Goal: Task Accomplishment & Management: Manage account settings

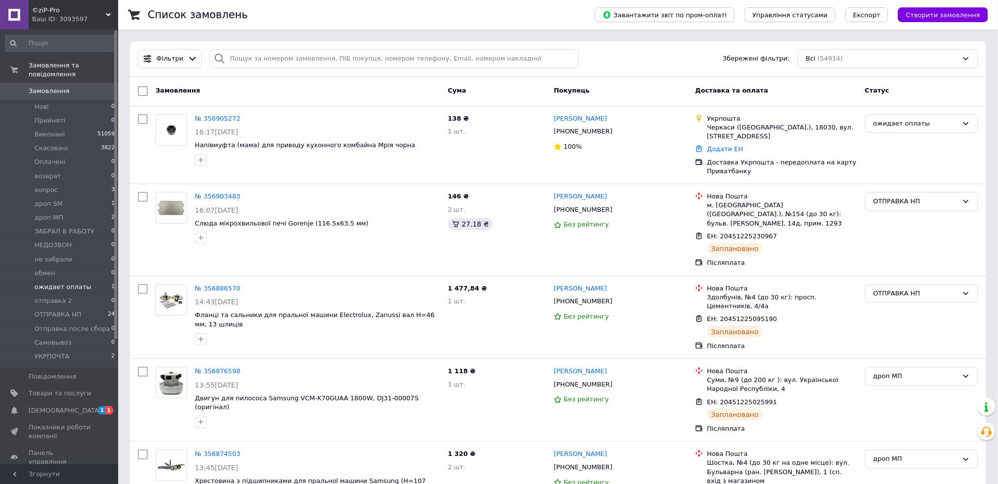
click at [79, 283] on span "ожидает оплаты" at bounding box center [62, 287] width 57 height 9
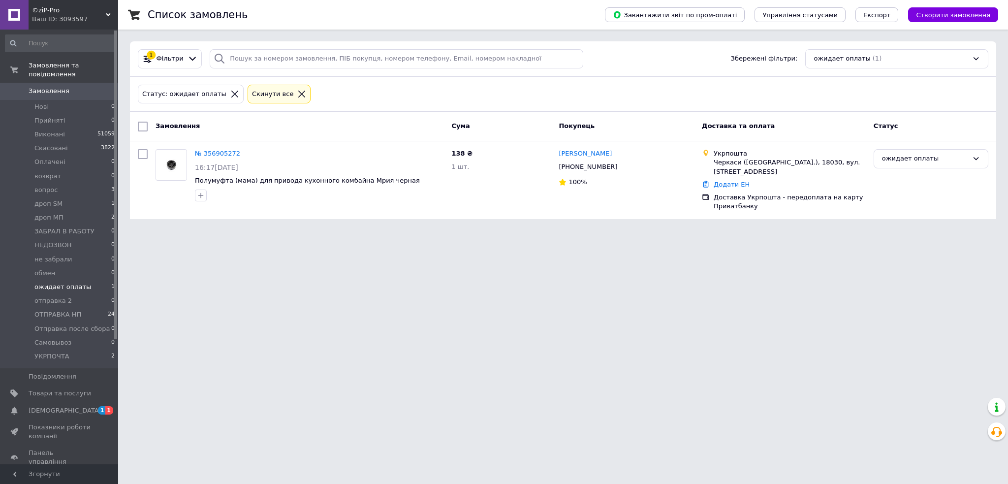
click at [46, 87] on span "Замовлення" at bounding box center [49, 91] width 41 height 9
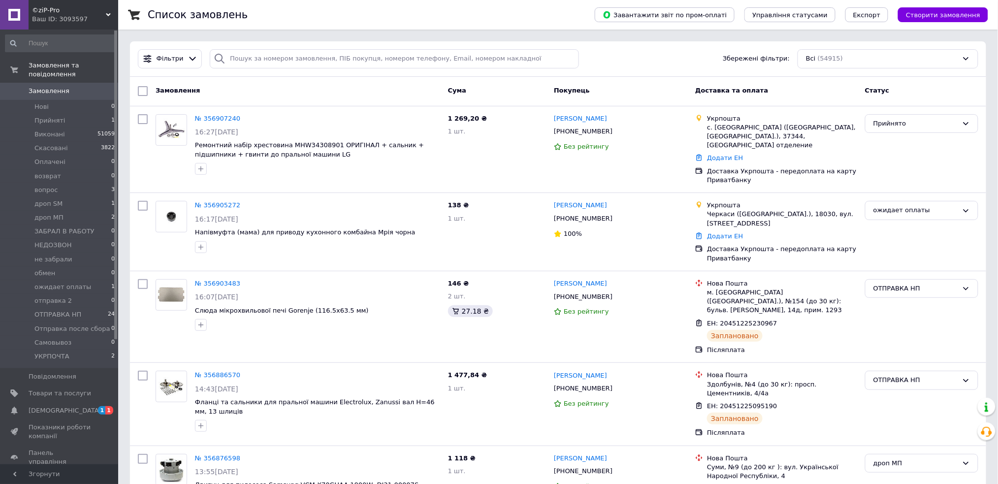
click at [58, 87] on span "Замовлення" at bounding box center [49, 91] width 41 height 9
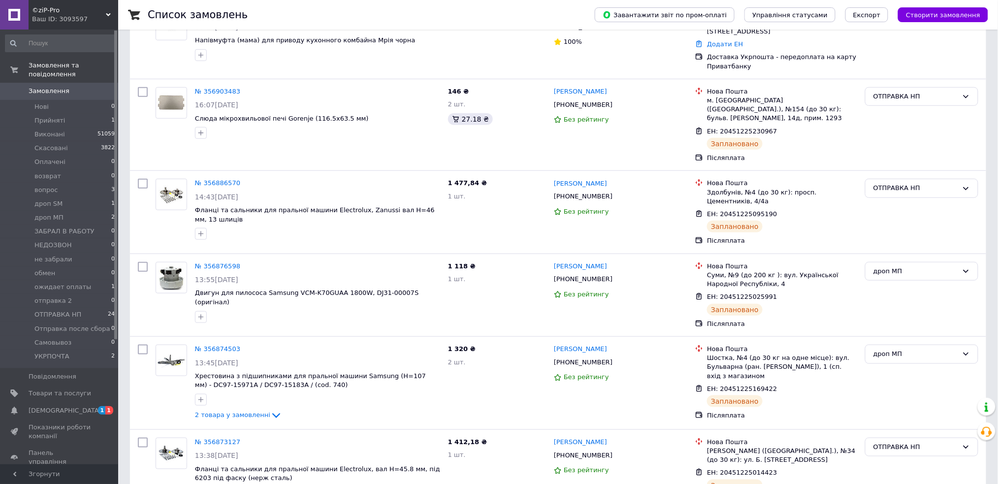
scroll to position [197, 0]
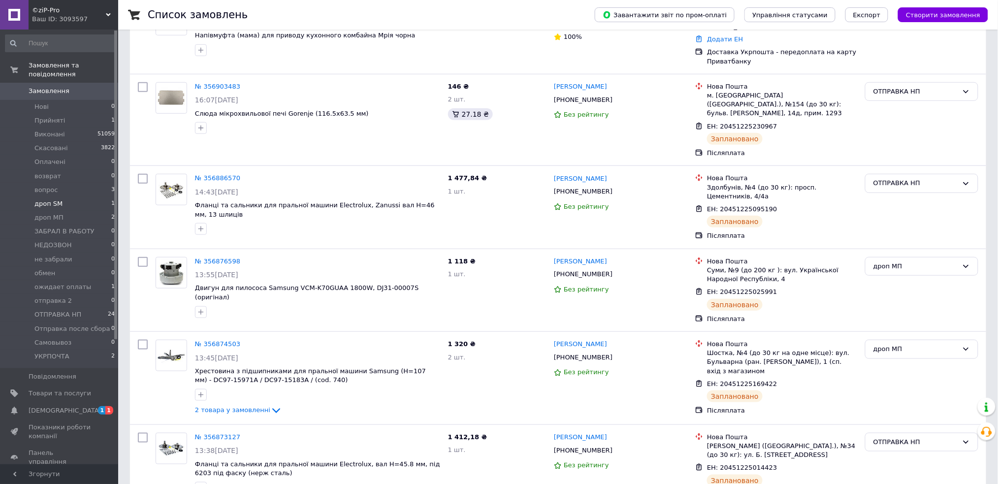
click at [52, 199] on span "дроп SM" at bounding box center [48, 203] width 28 height 9
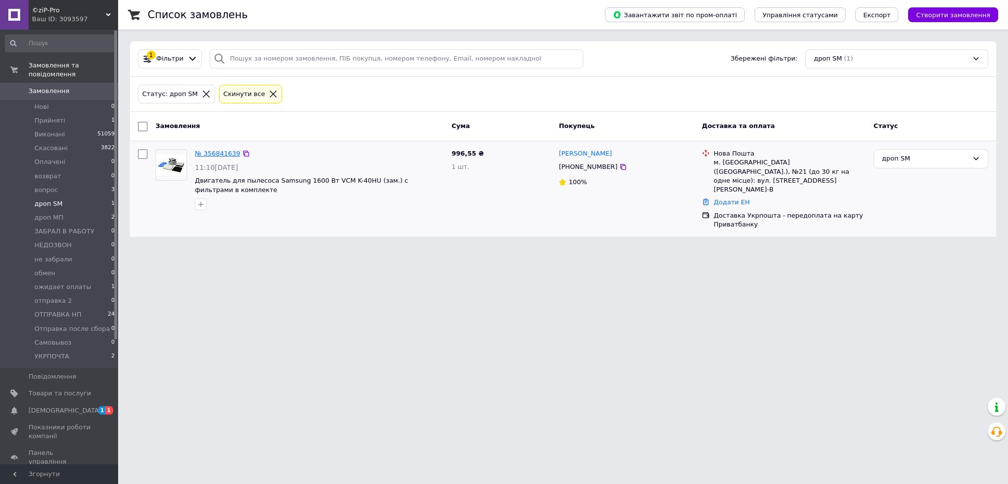
click at [225, 155] on link "№ 356841639" at bounding box center [217, 153] width 45 height 7
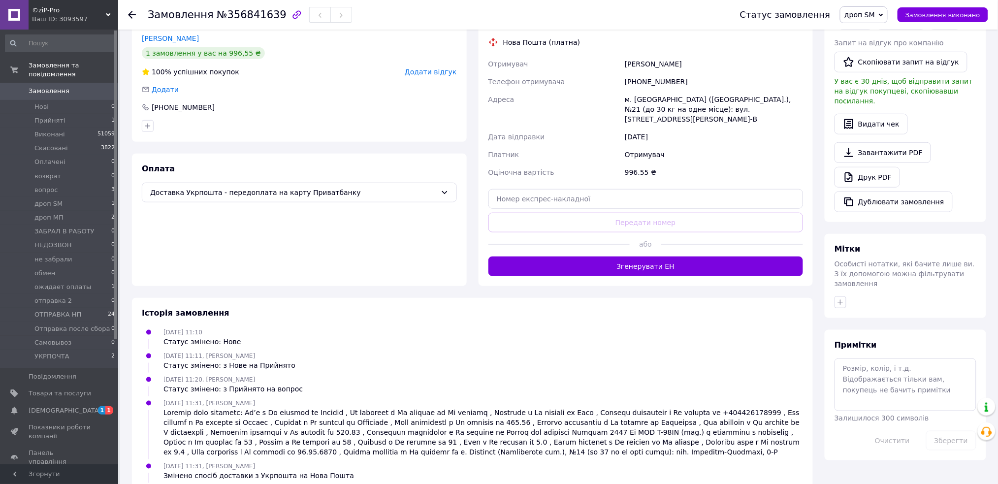
scroll to position [197, 0]
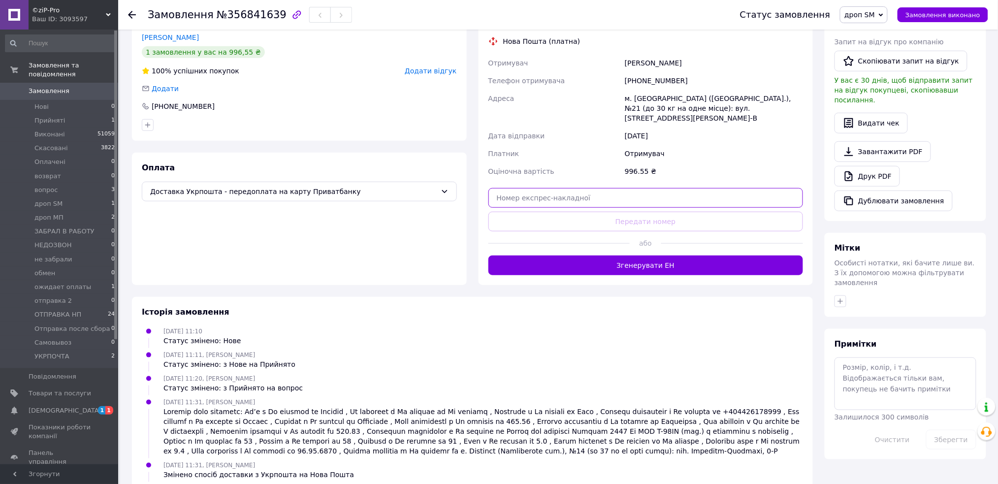
paste input "20400471859658"
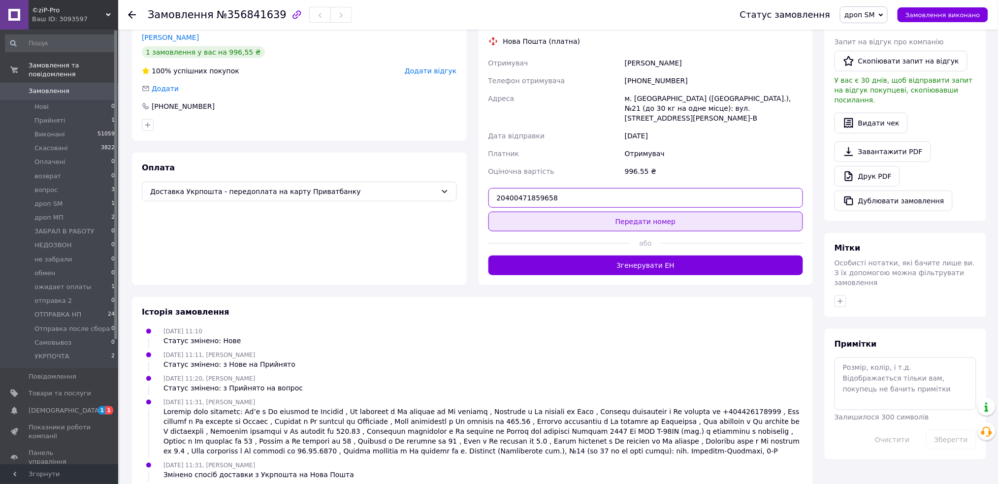
type input "20400471859658"
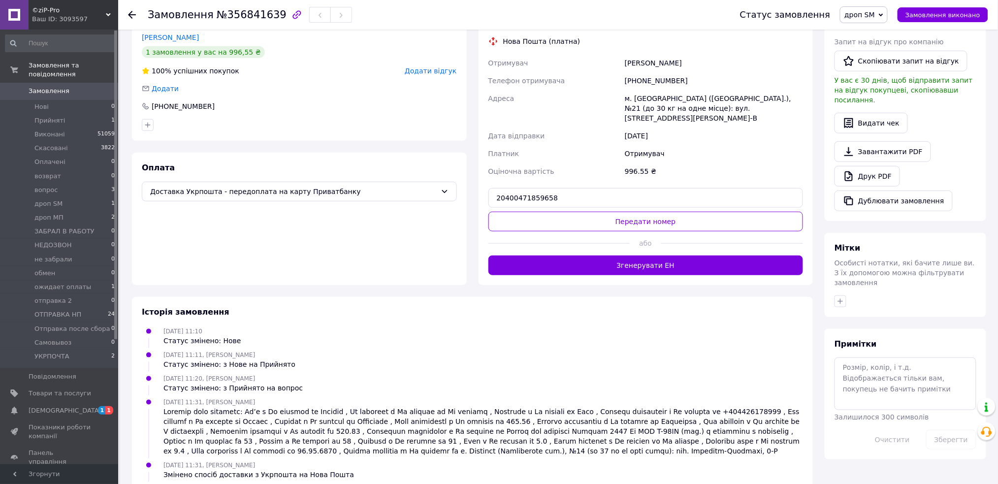
click at [616, 213] on button "Передати номер" at bounding box center [645, 222] width 315 height 20
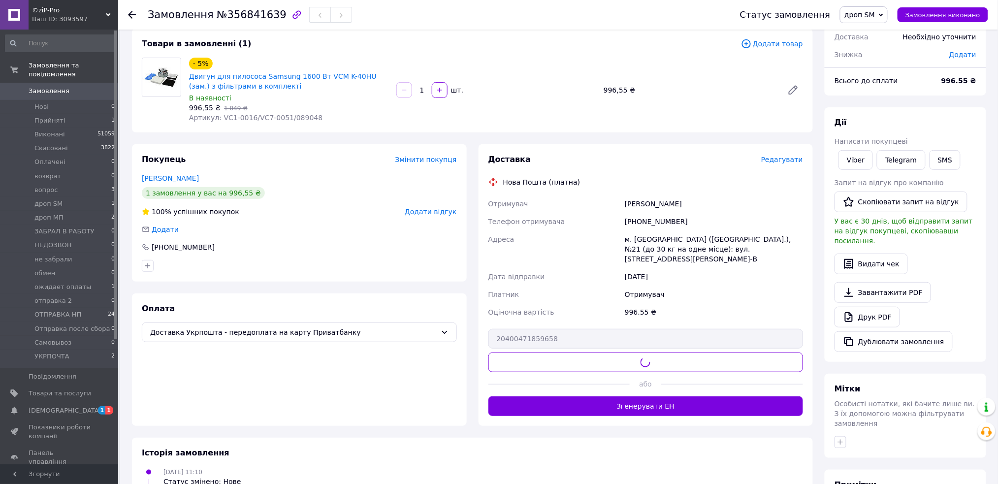
scroll to position [37, 0]
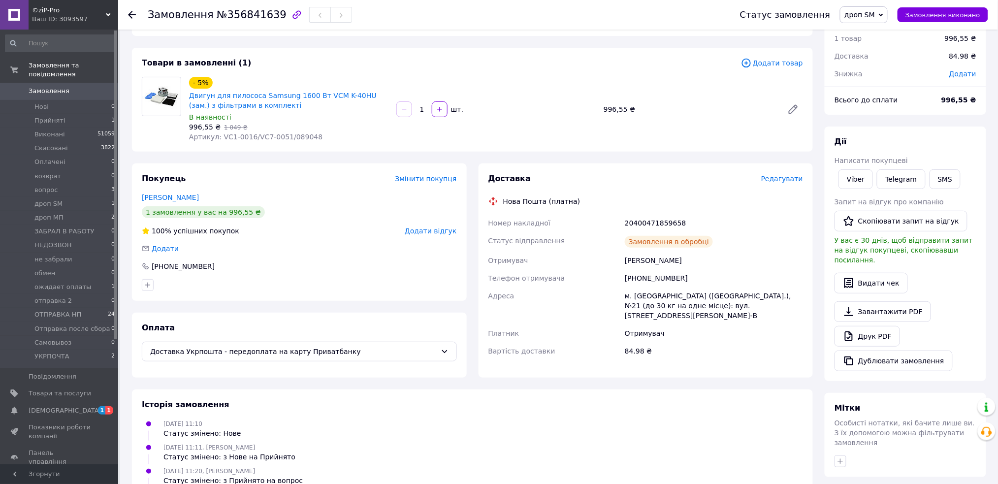
click at [46, 87] on span "Замовлення" at bounding box center [49, 91] width 41 height 9
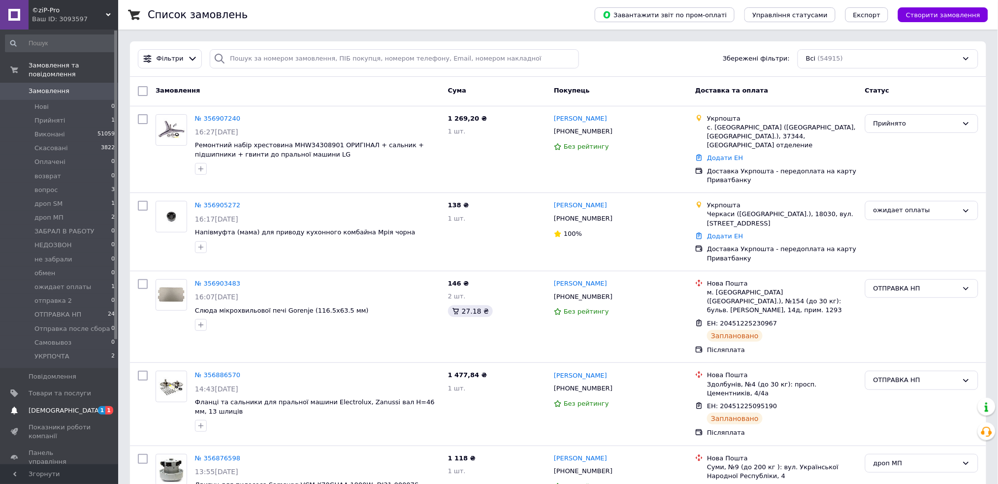
click at [48, 406] on span "[DEMOGRAPHIC_DATA]" at bounding box center [65, 410] width 73 height 9
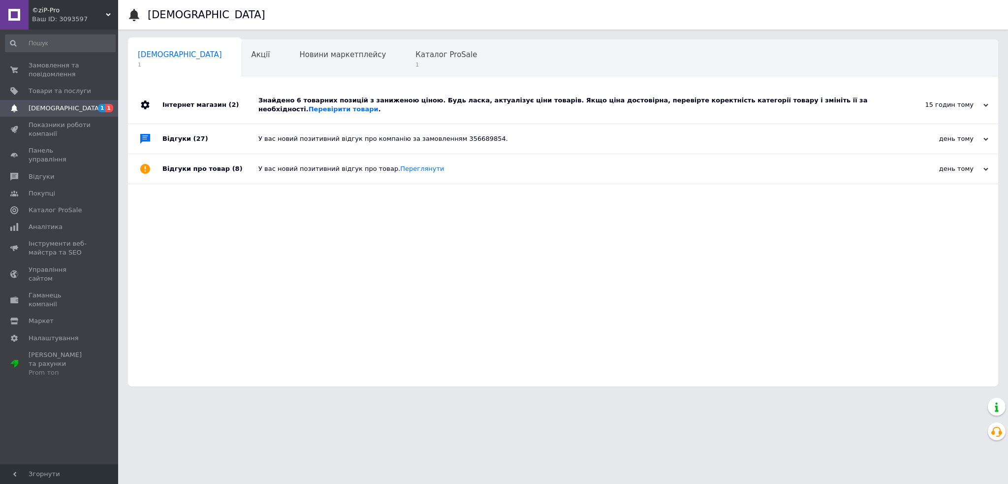
click at [334, 98] on div "Знайдено 6 товарних позицій з заниженою ціною. Будь ласка, актуалізує ціни това…" at bounding box center [573, 105] width 631 height 18
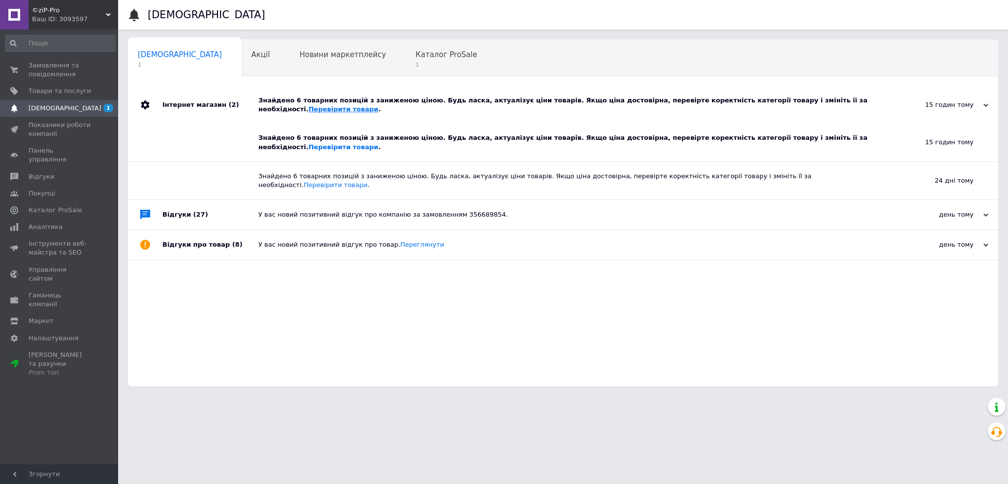
click at [378, 105] on link "Перевірити товари" at bounding box center [344, 108] width 70 height 7
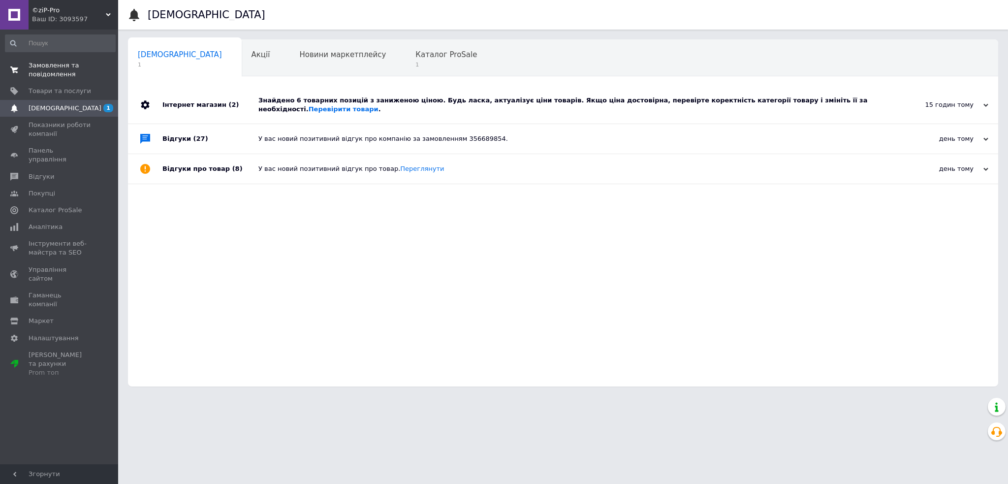
click at [59, 60] on link "Замовлення та повідомлення 0 0" at bounding box center [60, 70] width 121 height 26
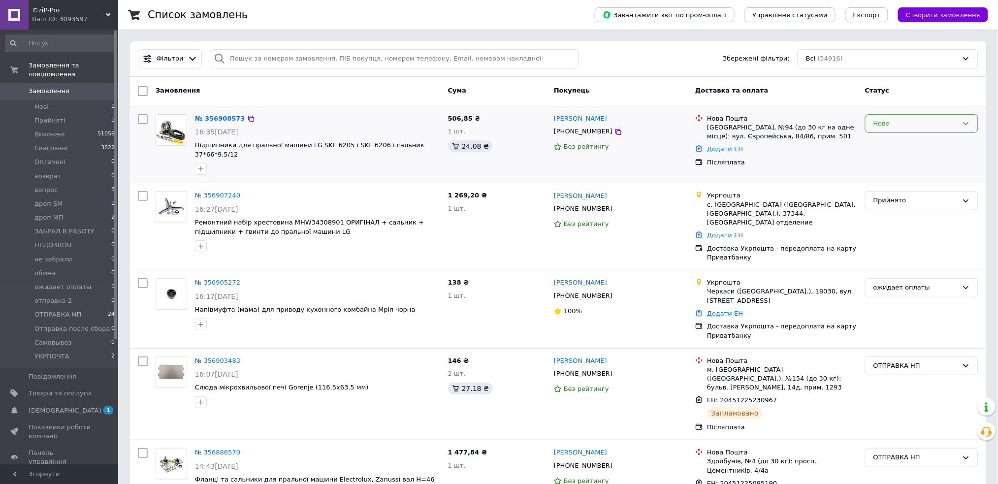
click at [884, 123] on div "Нове" at bounding box center [915, 124] width 85 height 10
click at [214, 119] on link "№ 356908573" at bounding box center [220, 118] width 50 height 7
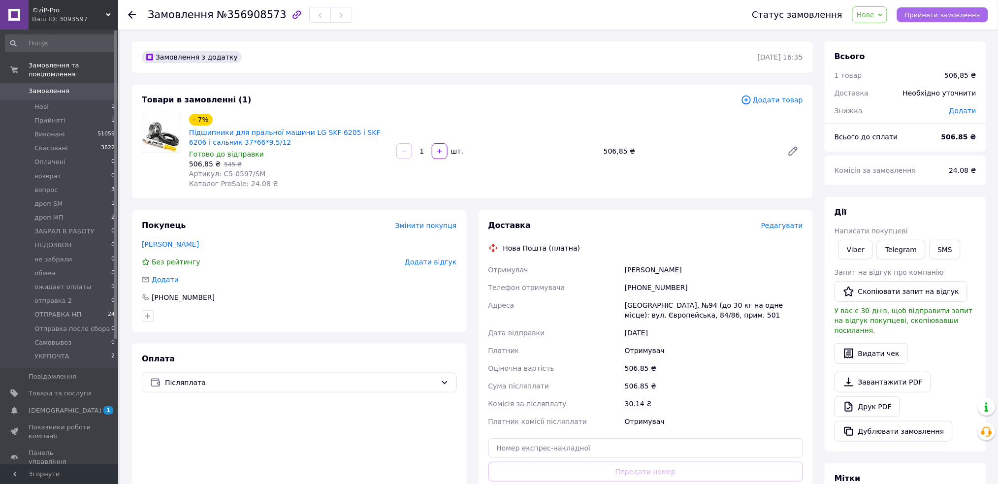
click at [928, 16] on span "Прийняти замовлення" at bounding box center [942, 14] width 75 height 7
click at [50, 87] on span "Замовлення" at bounding box center [49, 91] width 41 height 9
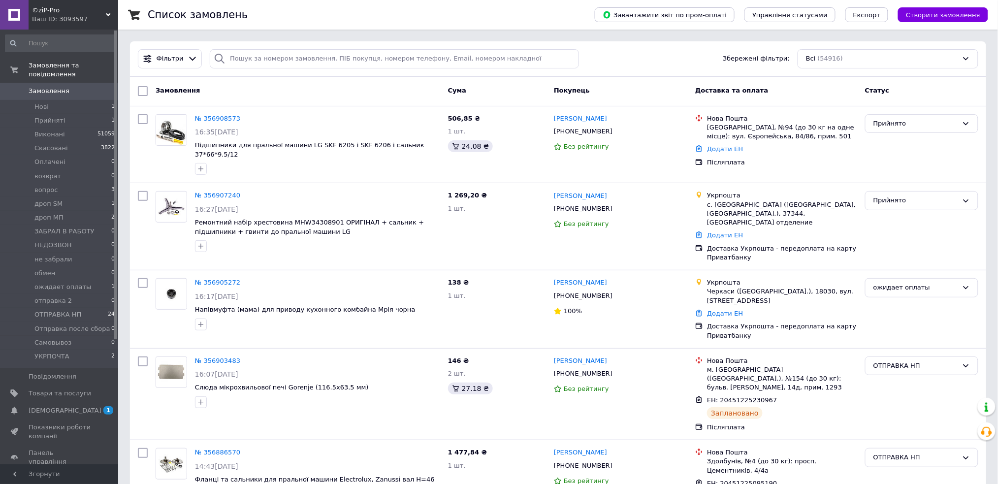
click at [62, 87] on span "Замовлення" at bounding box center [49, 91] width 41 height 9
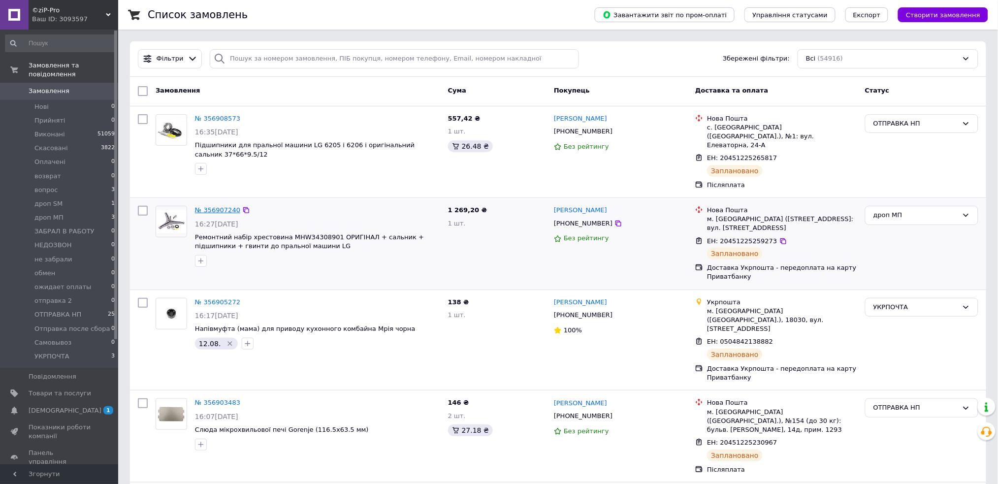
click at [213, 206] on link "№ 356907240" at bounding box center [217, 209] width 45 height 7
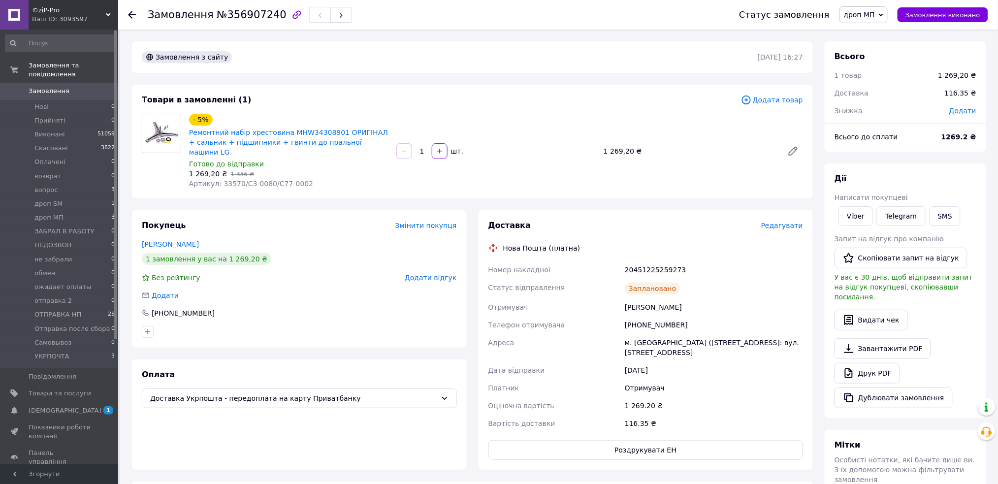
drag, startPoint x: 689, startPoint y: 297, endPoint x: 620, endPoint y: 296, distance: 68.9
click at [620, 296] on div "Номер накладної 20451225259273 Статус відправлення Заплановано Отримувач Безбах…" at bounding box center [645, 346] width 319 height 171
copy div "Отримувач Безбах Валентина"
click at [59, 87] on span "Замовлення" at bounding box center [49, 91] width 41 height 9
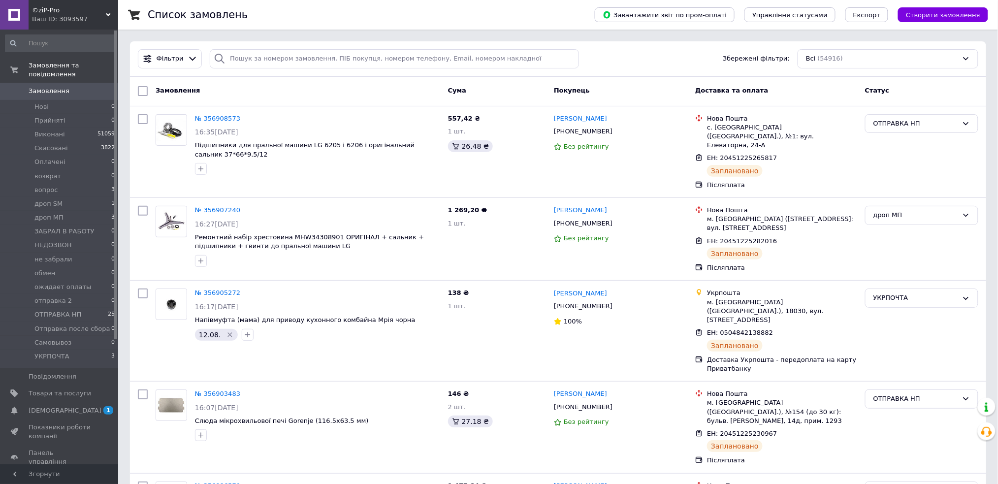
click at [38, 87] on span "Замовлення" at bounding box center [49, 91] width 41 height 9
click at [180, 294] on img at bounding box center [171, 304] width 31 height 21
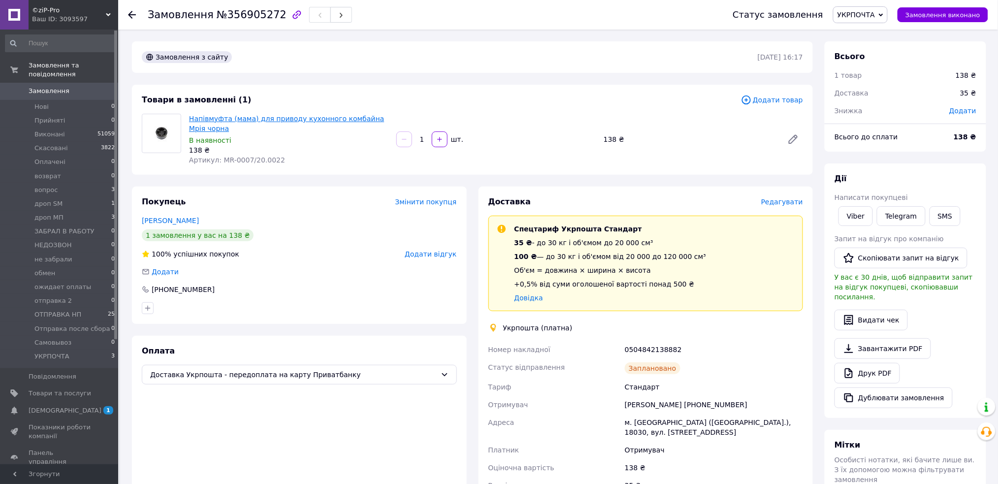
click at [225, 117] on link "Напівмуфта (мама) для приводу кухонного комбайна Мрія чорна" at bounding box center [286, 124] width 195 height 18
click at [60, 87] on span "Замовлення" at bounding box center [49, 91] width 41 height 9
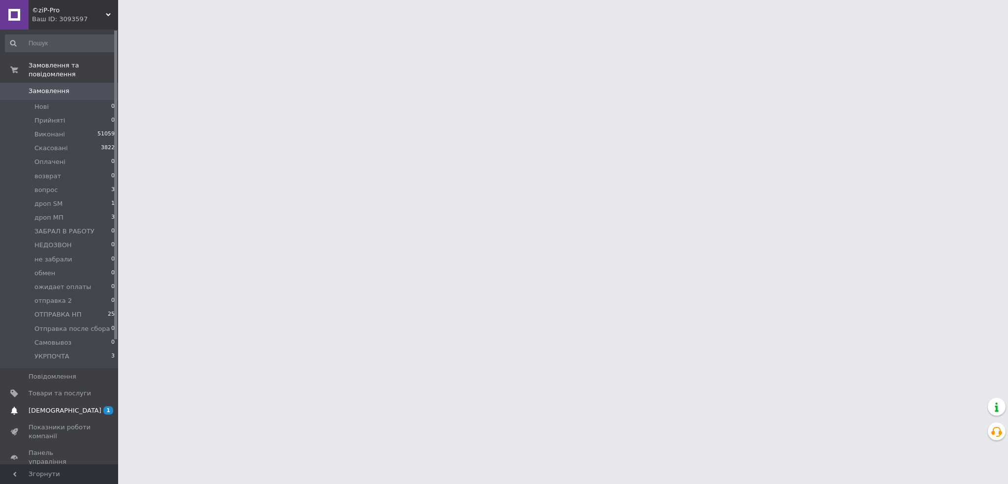
click at [63, 406] on link "Сповіщення 1 0" at bounding box center [60, 410] width 121 height 17
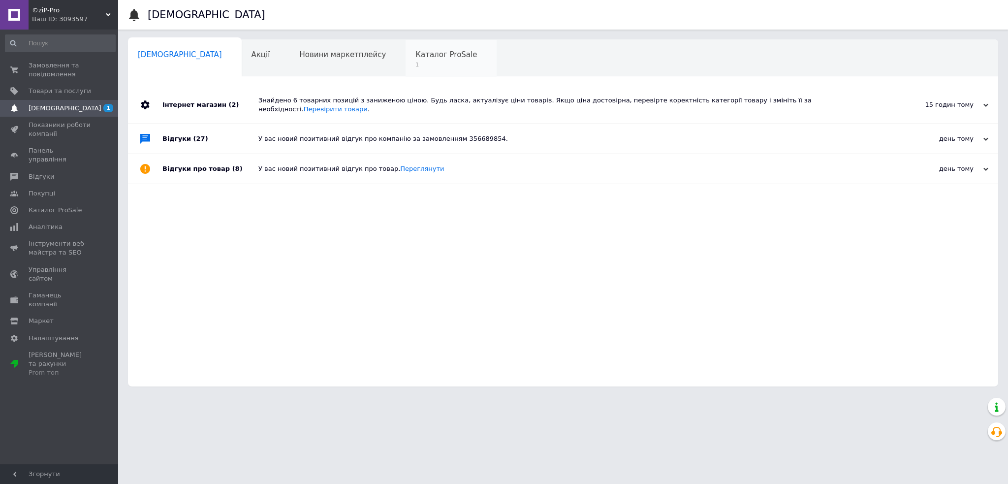
click at [415, 66] on span "1" at bounding box center [446, 64] width 62 height 7
click at [415, 62] on span "1" at bounding box center [446, 64] width 62 height 7
